Goal: Book appointment/travel/reservation

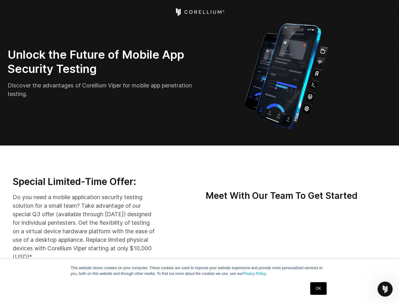
click at [385, 289] on icon "Open Intercom Messenger" at bounding box center [385, 289] width 10 height 10
